Goal: Information Seeking & Learning: Learn about a topic

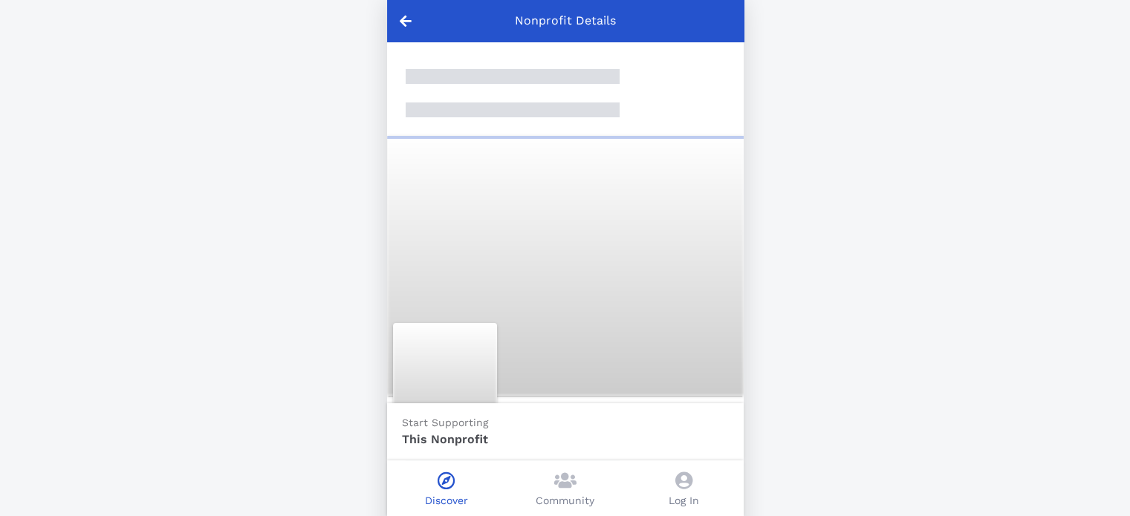
click at [606, 302] on div at bounding box center [565, 266] width 357 height 260
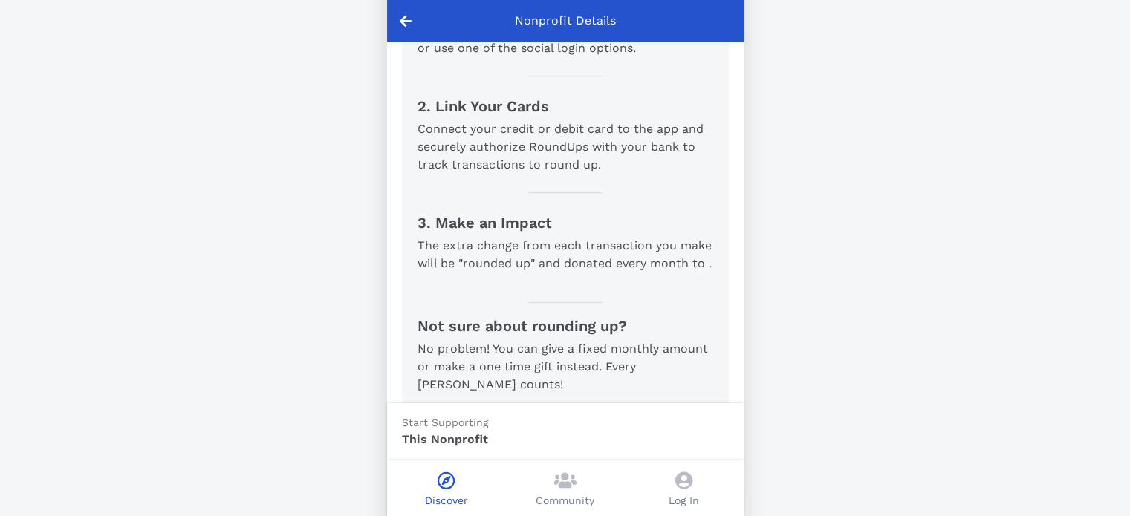
scroll to position [704, 0]
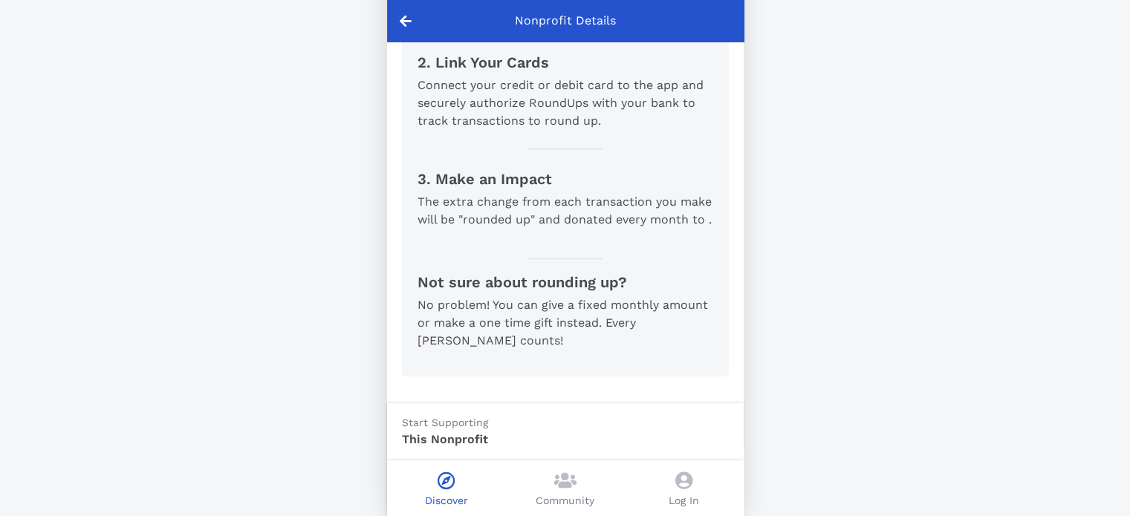
click at [565, 476] on icon at bounding box center [565, 481] width 22 height 18
